Goal: Navigation & Orientation: Find specific page/section

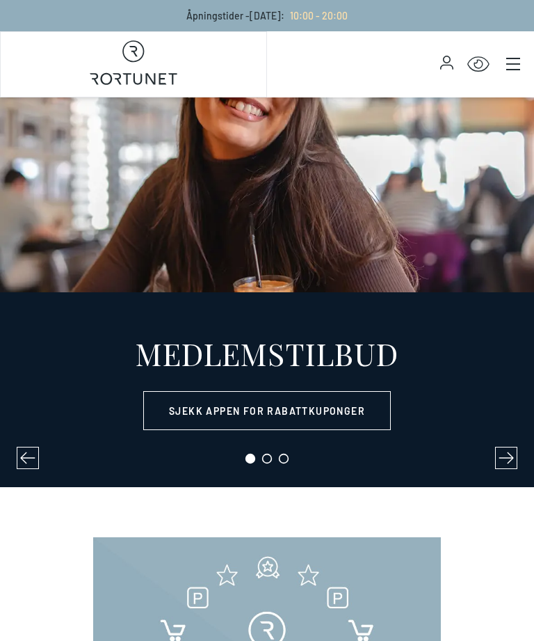
select select "NO"
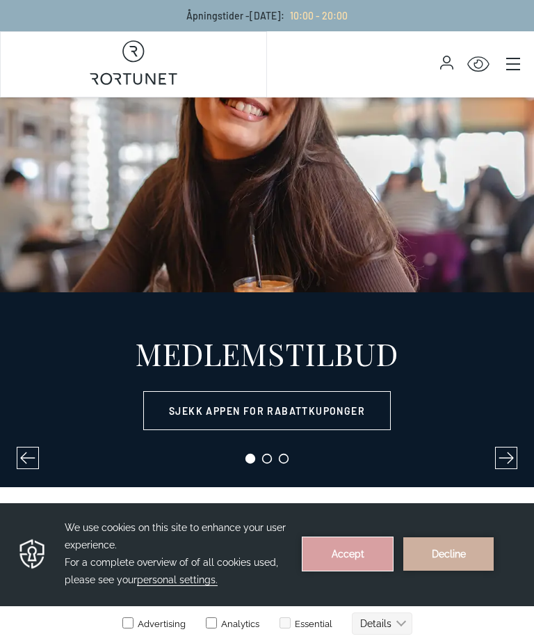
click at [363, 550] on button "Accept" at bounding box center [348, 553] width 90 height 33
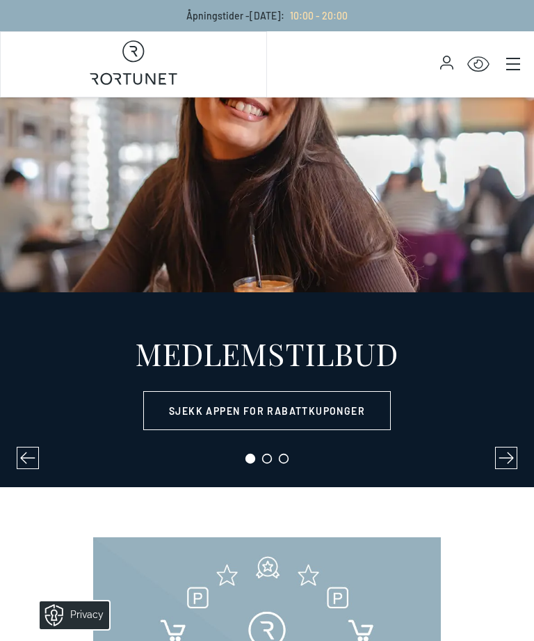
click at [511, 57] on icon "Main menu" at bounding box center [514, 64] width 14 height 14
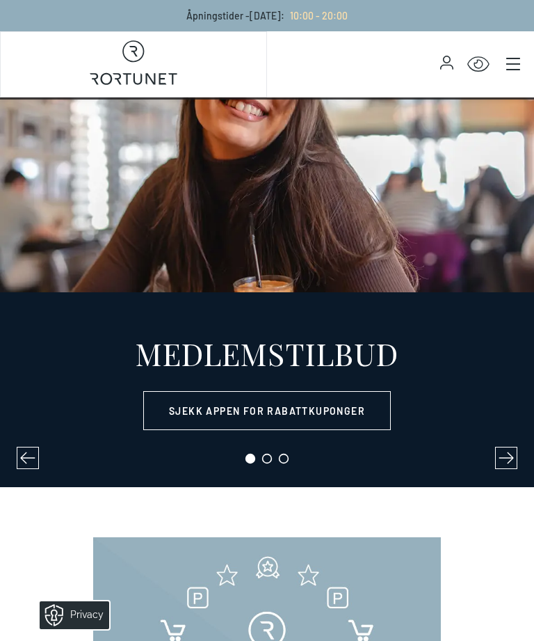
click at [3, 246] on div "MEDLEMSTILBUD Sjekk appen for rabattkuponger" at bounding box center [267, 292] width 534 height 390
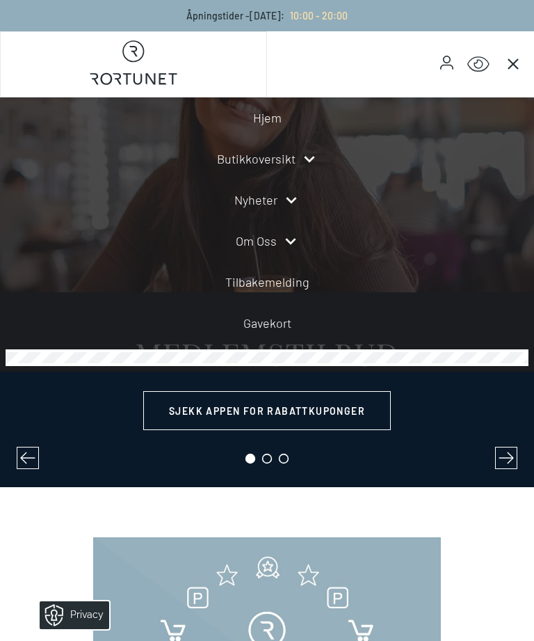
click at [294, 157] on link "Butikkoversikt" at bounding box center [256, 159] width 79 height 19
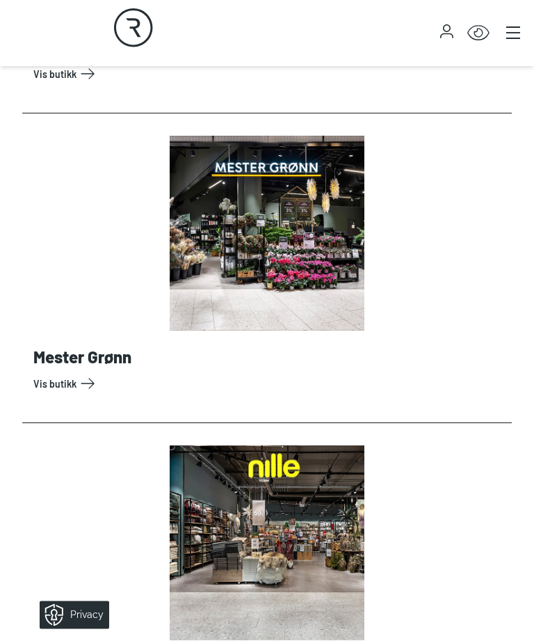
scroll to position [7595, 0]
click at [79, 383] on link "Vis butikk" at bounding box center [269, 383] width 473 height 22
